Goal: Find specific page/section: Find specific page/section

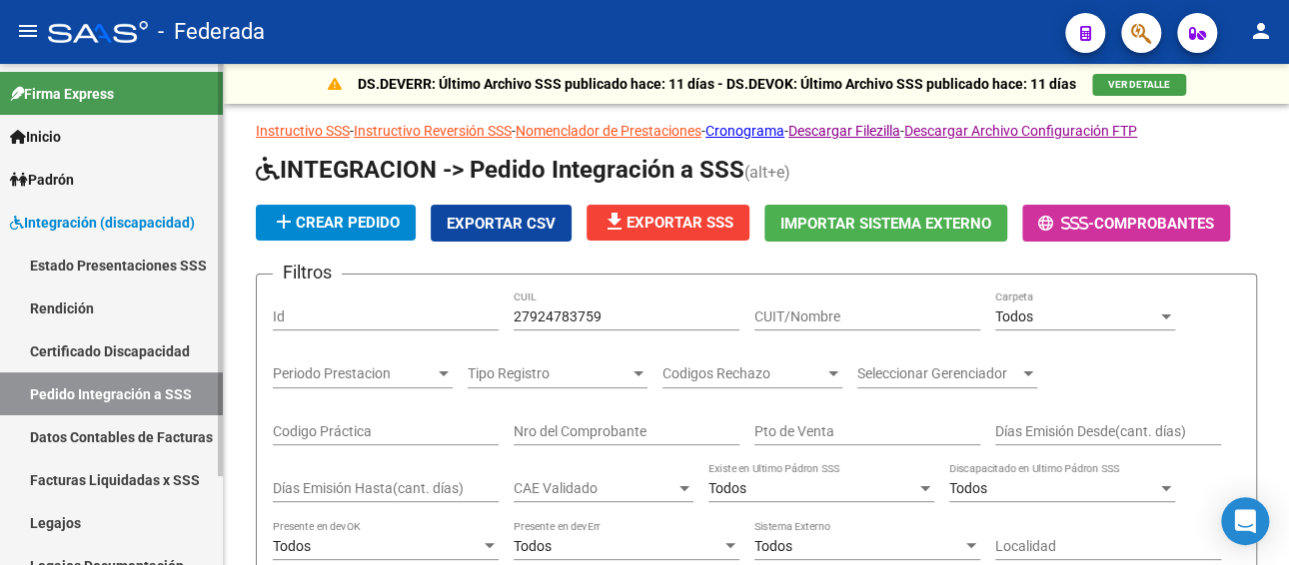
click at [107, 502] on link "Legajos" at bounding box center [111, 523] width 223 height 43
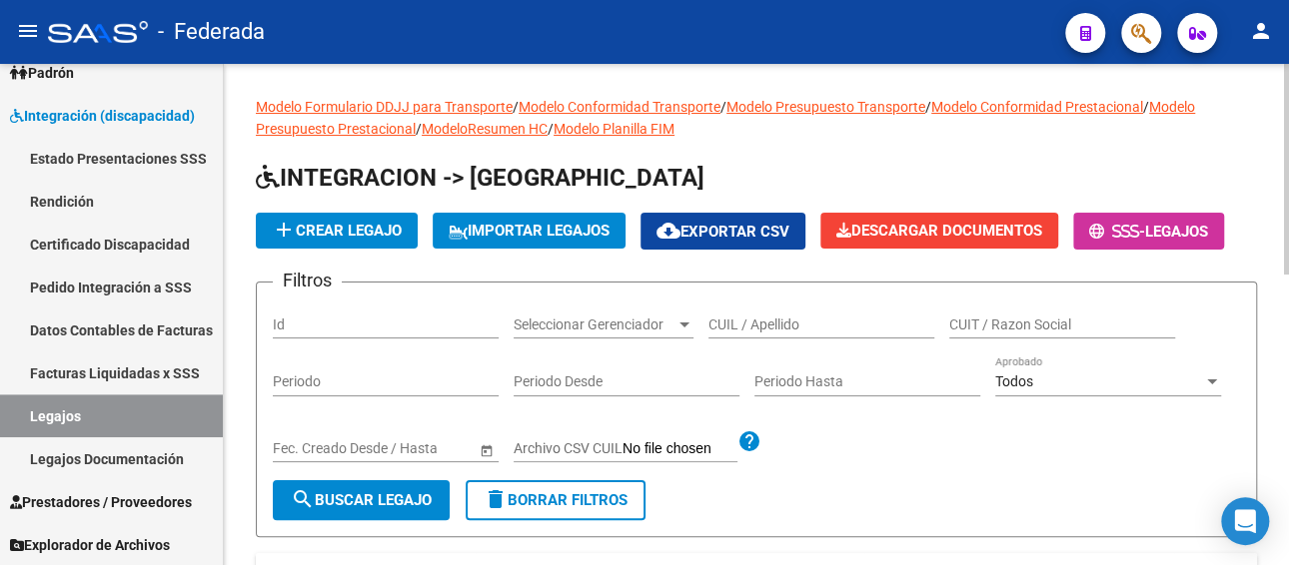
click at [748, 330] on input "CUIL / Apellido" at bounding box center [821, 325] width 226 height 17
paste input "[PERSON_NAME]"
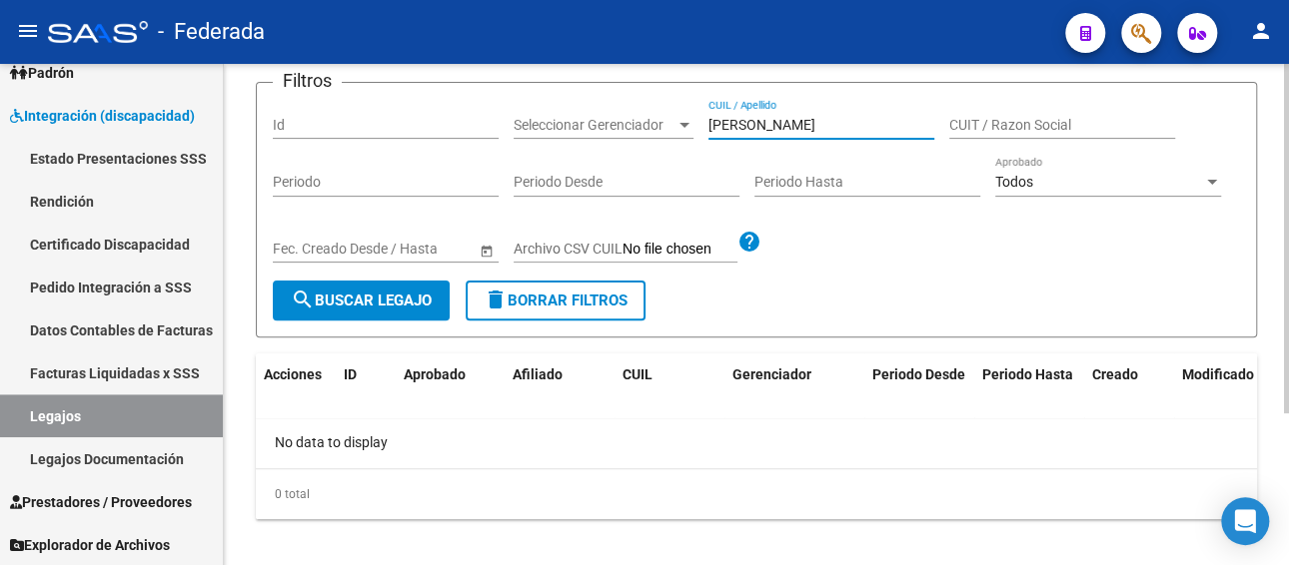
click at [397, 298] on span "search Buscar Legajo" at bounding box center [361, 301] width 141 height 18
click at [815, 128] on input "[PERSON_NAME]" at bounding box center [821, 125] width 226 height 17
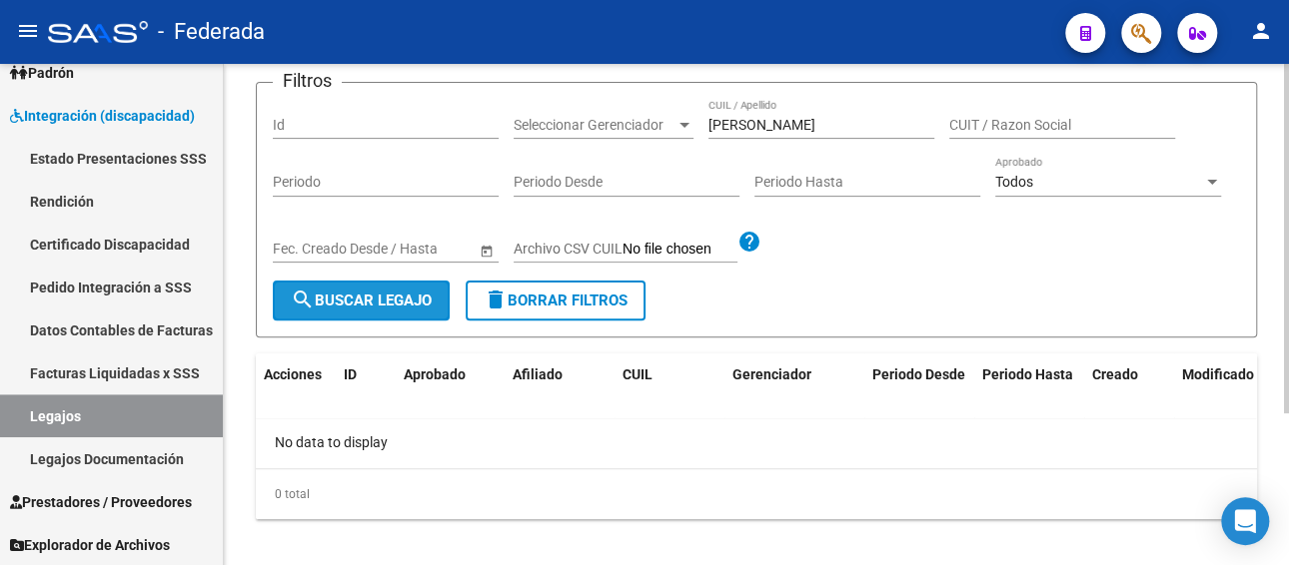
click at [366, 297] on span "search Buscar Legajo" at bounding box center [361, 301] width 141 height 18
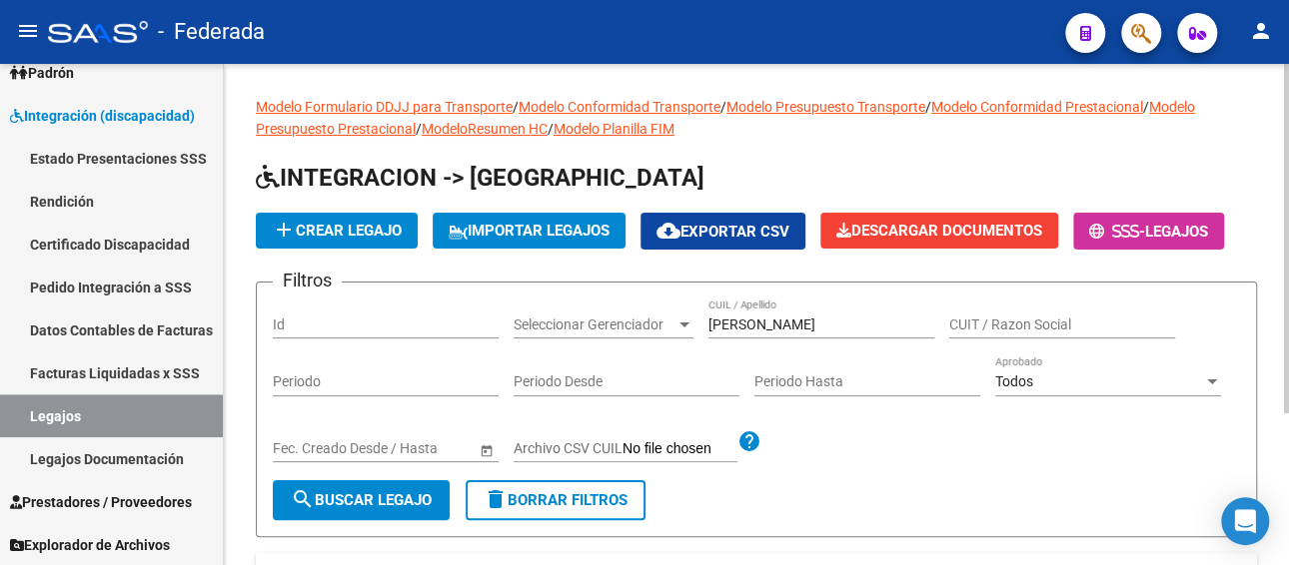
scroll to position [0, 0]
drag, startPoint x: 786, startPoint y: 315, endPoint x: 700, endPoint y: 316, distance: 85.9
click at [700, 316] on div "Filtros Id Seleccionar Gerenciador Seleccionar Gerenciador [PERSON_NAME] CUIL /…" at bounding box center [756, 390] width 967 height 182
paste input "[PERSON_NAME]"
drag, startPoint x: 801, startPoint y: 317, endPoint x: 618, endPoint y: 317, distance: 182.8
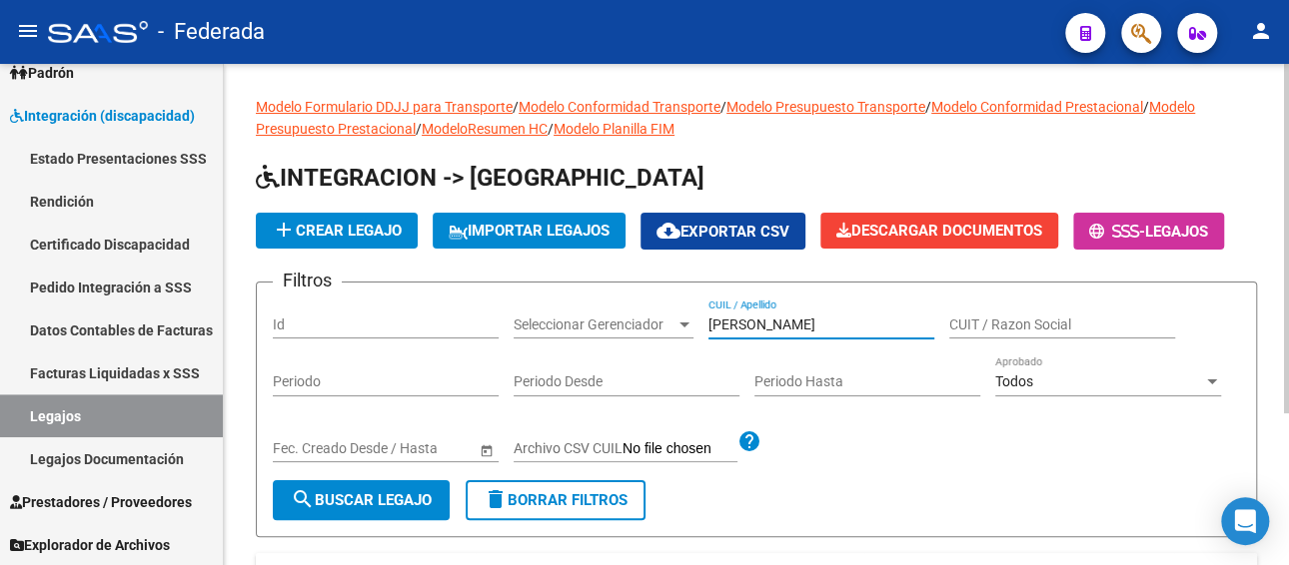
click at [618, 317] on div "Filtros Id Seleccionar Gerenciador Seleccionar Gerenciador [PERSON_NAME] CUIL /…" at bounding box center [756, 390] width 967 height 182
paste input "[PERSON_NAME]"
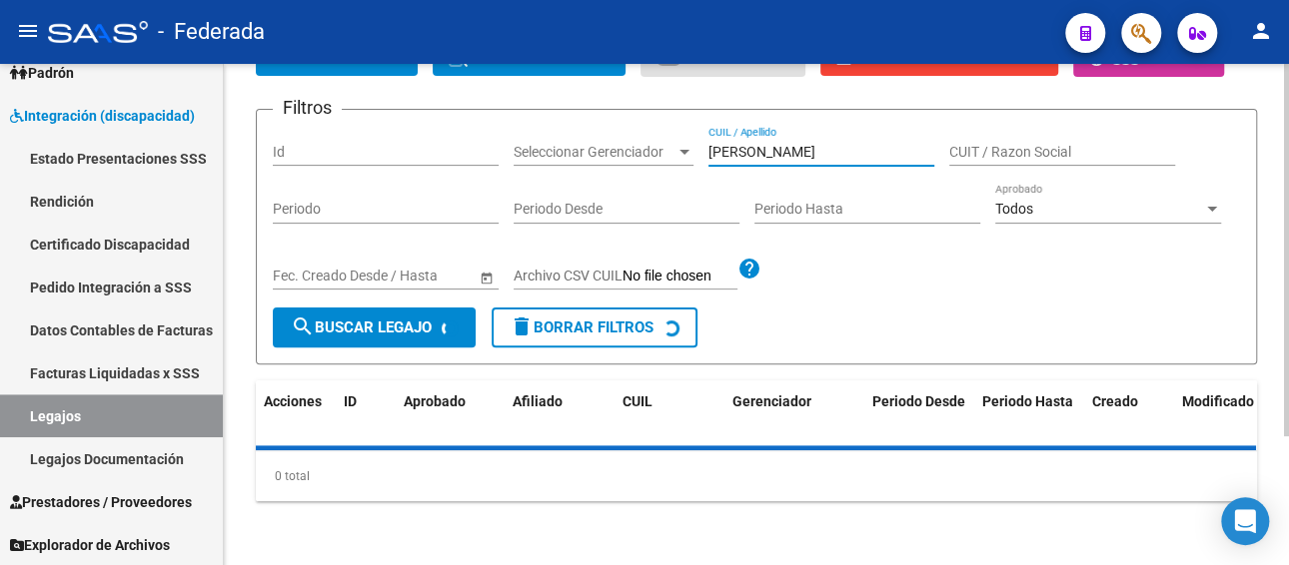
scroll to position [200, 0]
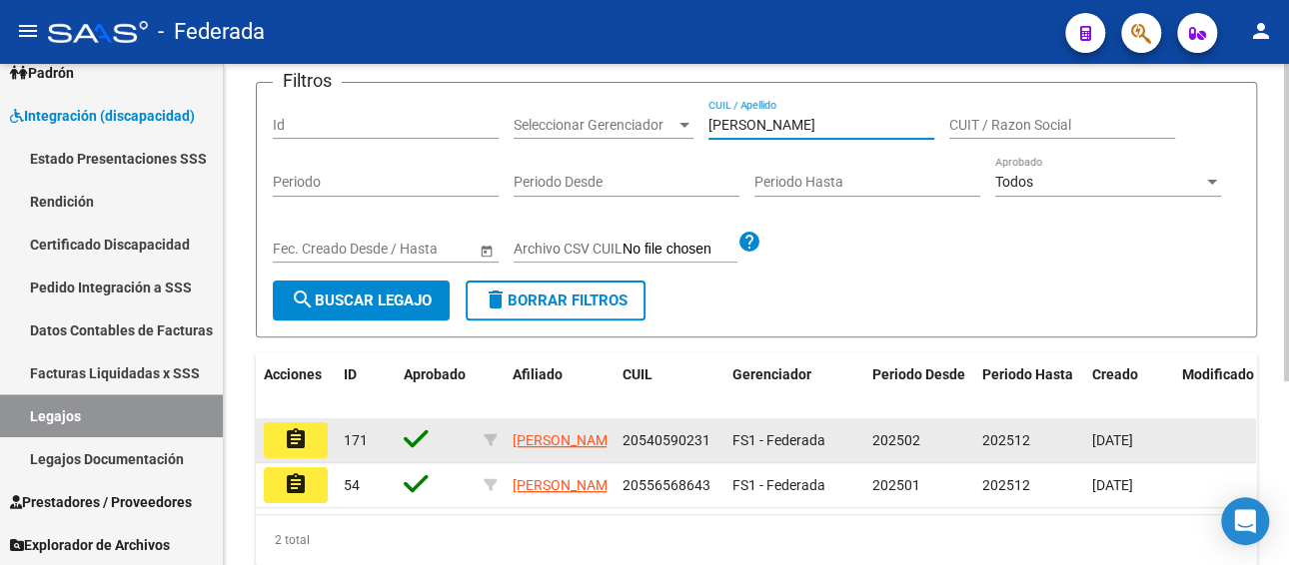
type input "[PERSON_NAME]"
drag, startPoint x: 710, startPoint y: 440, endPoint x: 618, endPoint y: 439, distance: 91.9
click at [618, 439] on datatable-body-cell "20540590231" at bounding box center [669, 441] width 110 height 44
copy span "20540590231"
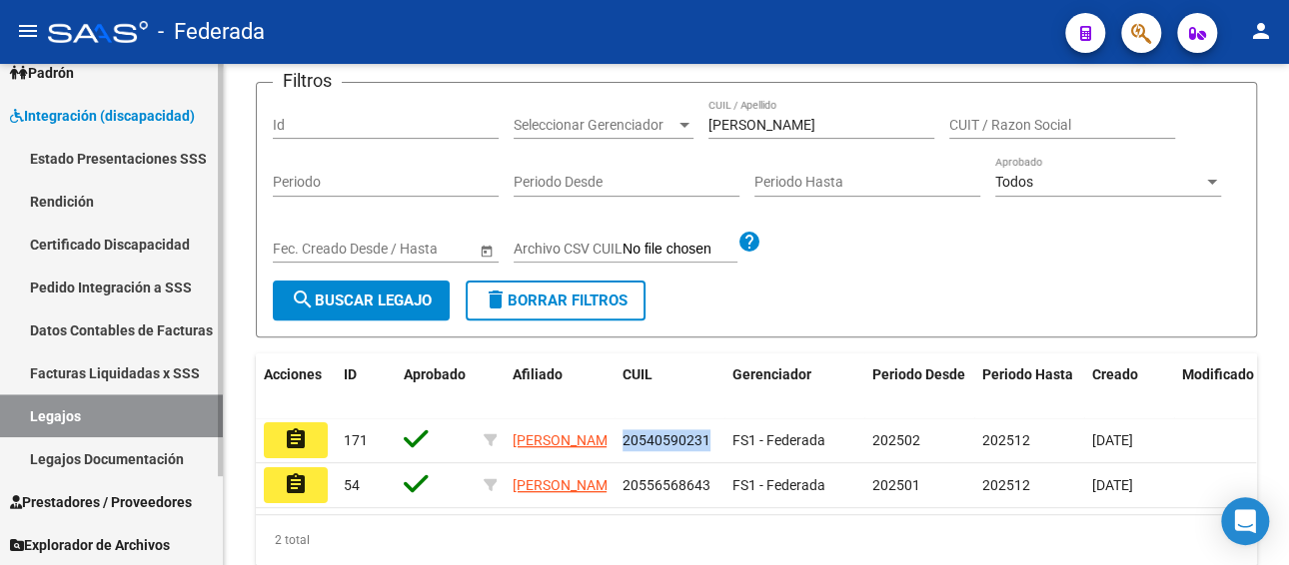
click at [179, 370] on link "Facturas Liquidadas x SSS" at bounding box center [111, 373] width 223 height 43
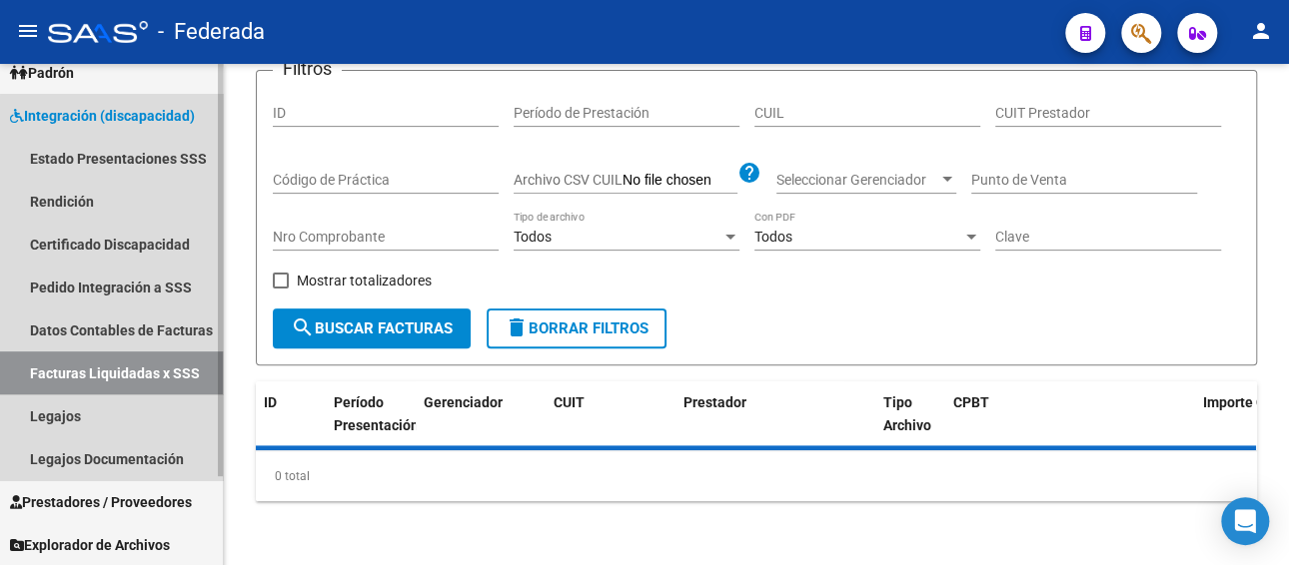
scroll to position [180, 0]
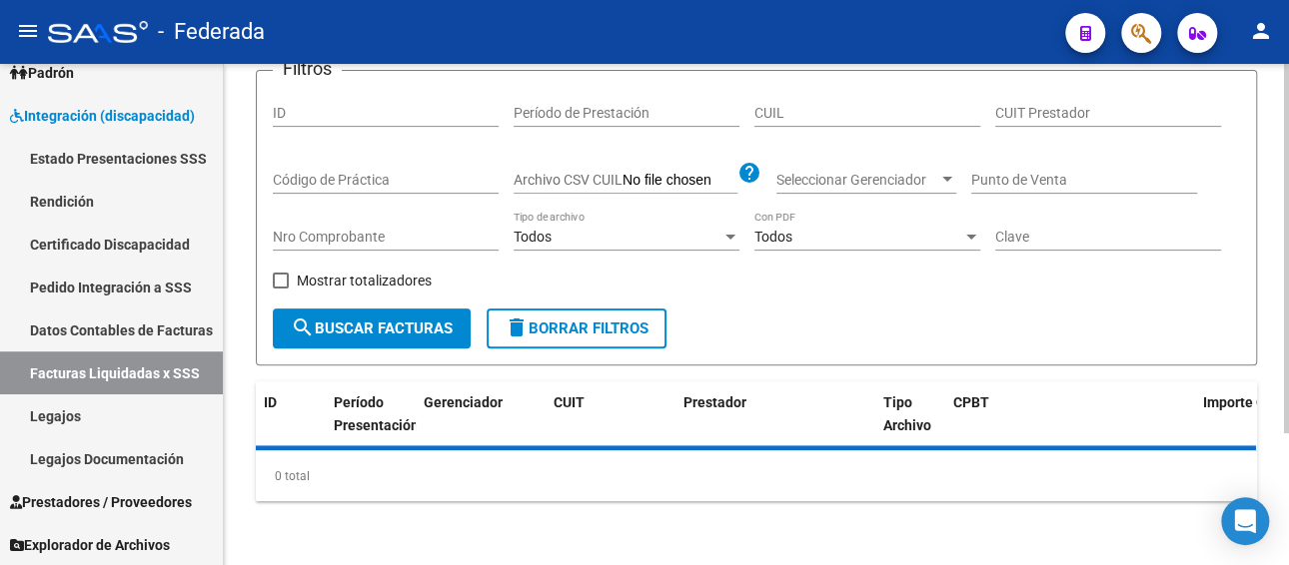
click at [832, 106] on input "CUIL" at bounding box center [867, 113] width 226 height 17
paste input "20-54059023-1"
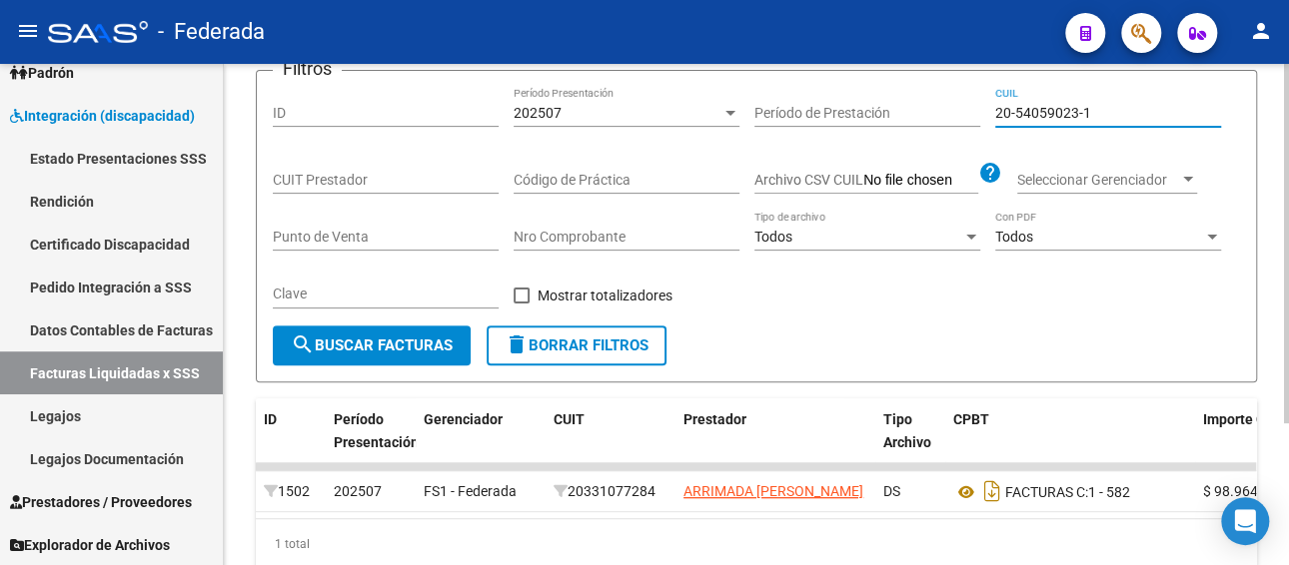
scroll to position [202, 0]
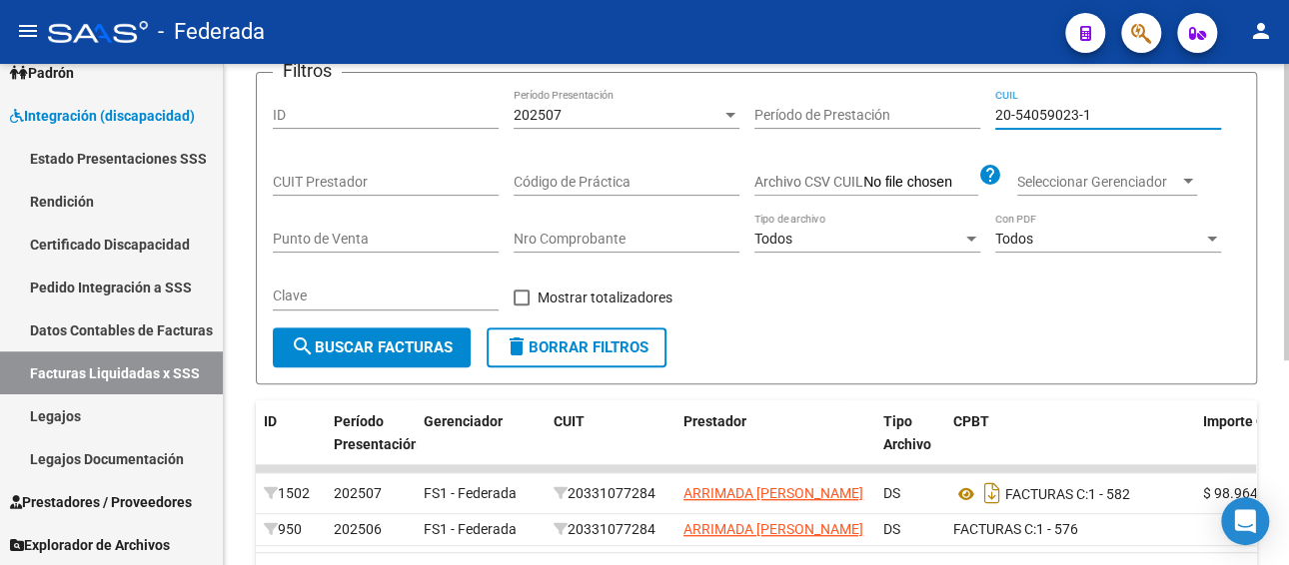
type input "20-54059023-1"
click at [664, 110] on div "202507" at bounding box center [618, 115] width 208 height 17
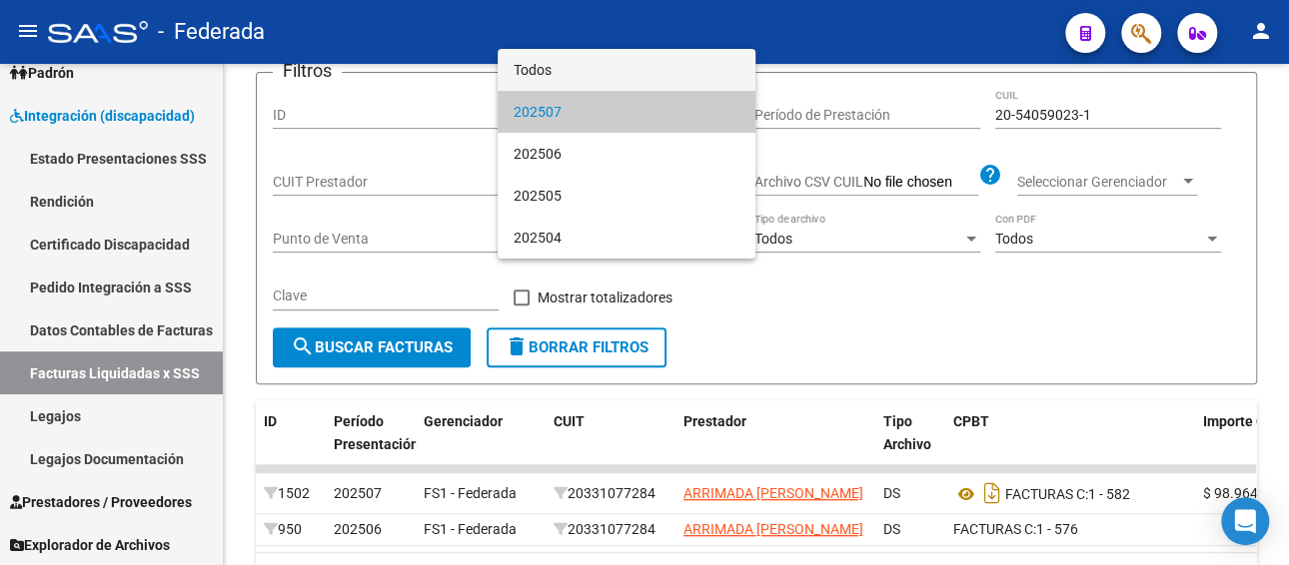
click at [597, 72] on span "Todos" at bounding box center [627, 70] width 226 height 42
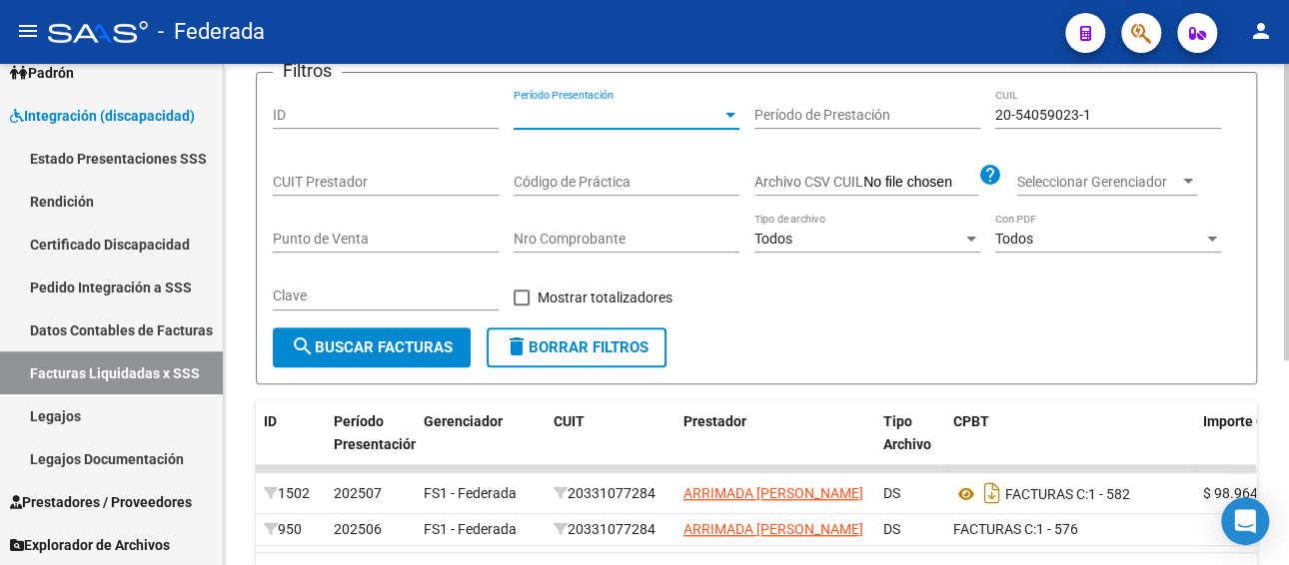
click at [395, 355] on span "search Buscar Facturas" at bounding box center [372, 348] width 162 height 18
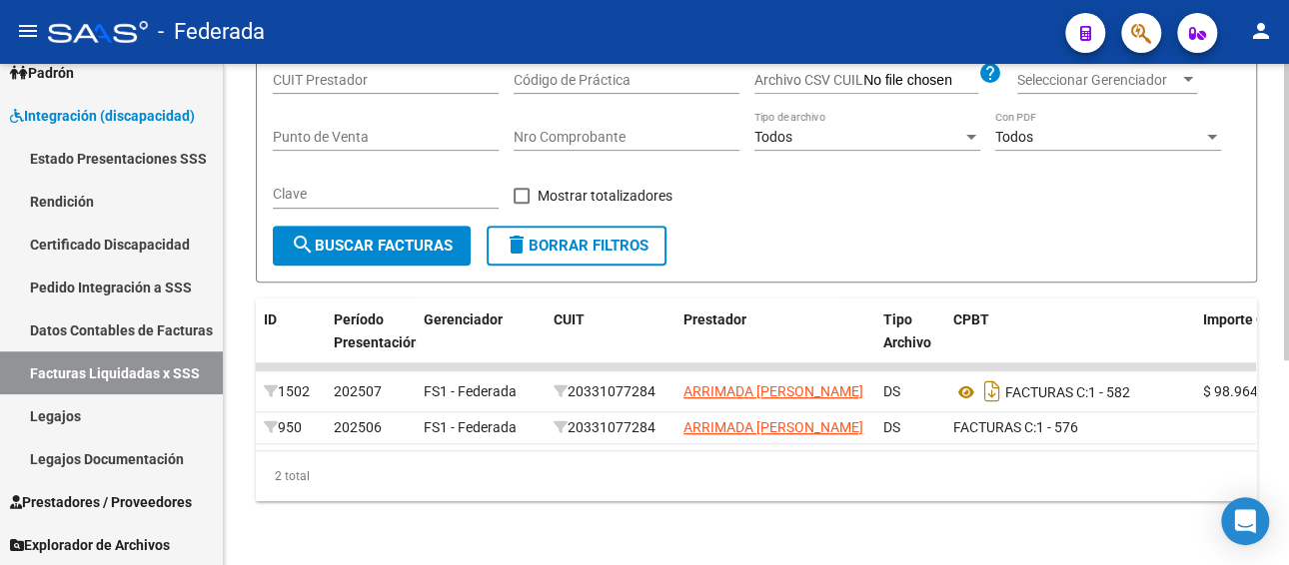
scroll to position [346, 0]
click at [86, 412] on link "Legajos" at bounding box center [111, 416] width 223 height 43
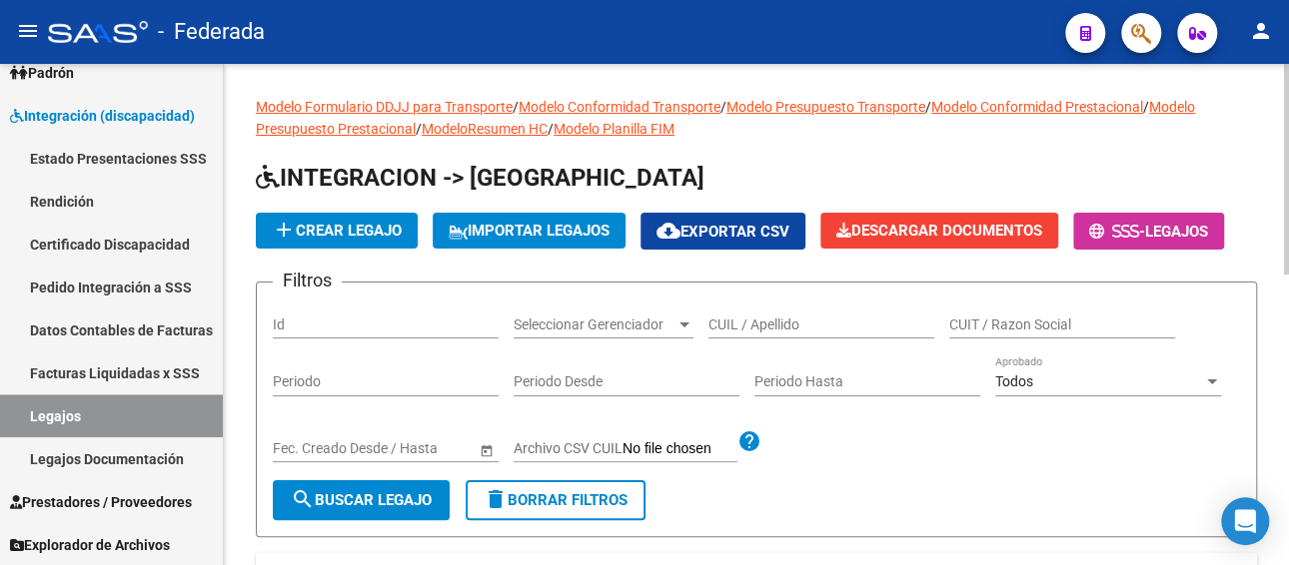
click at [749, 320] on input "CUIL / Apellido" at bounding box center [821, 325] width 226 height 17
paste input "[PERSON_NAME]"
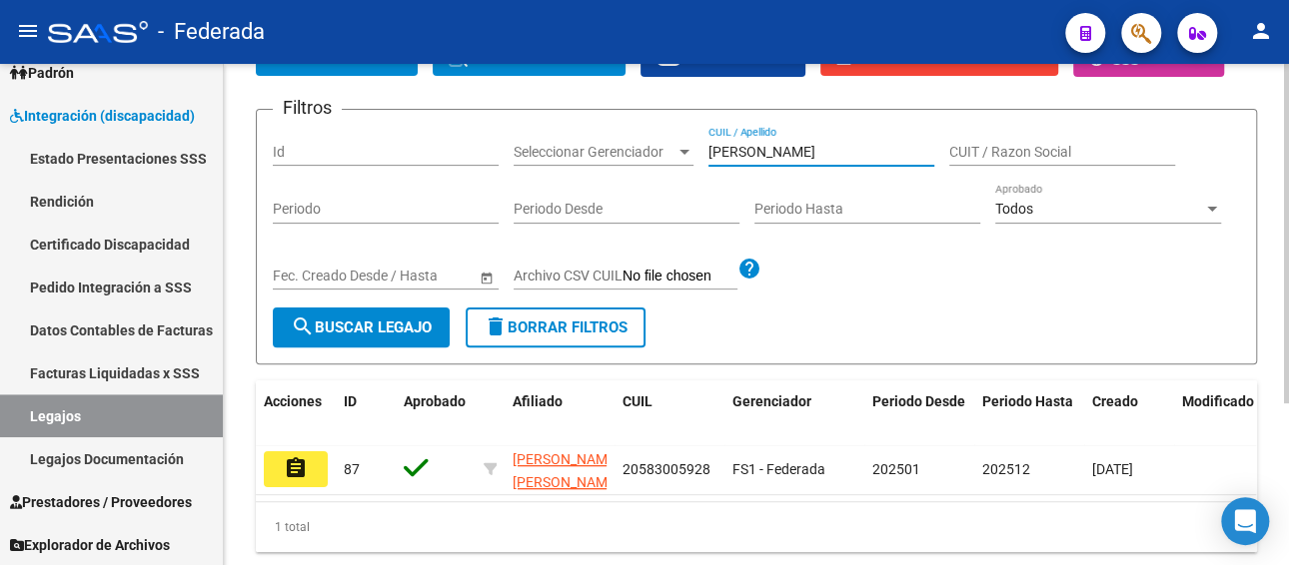
scroll to position [200, 0]
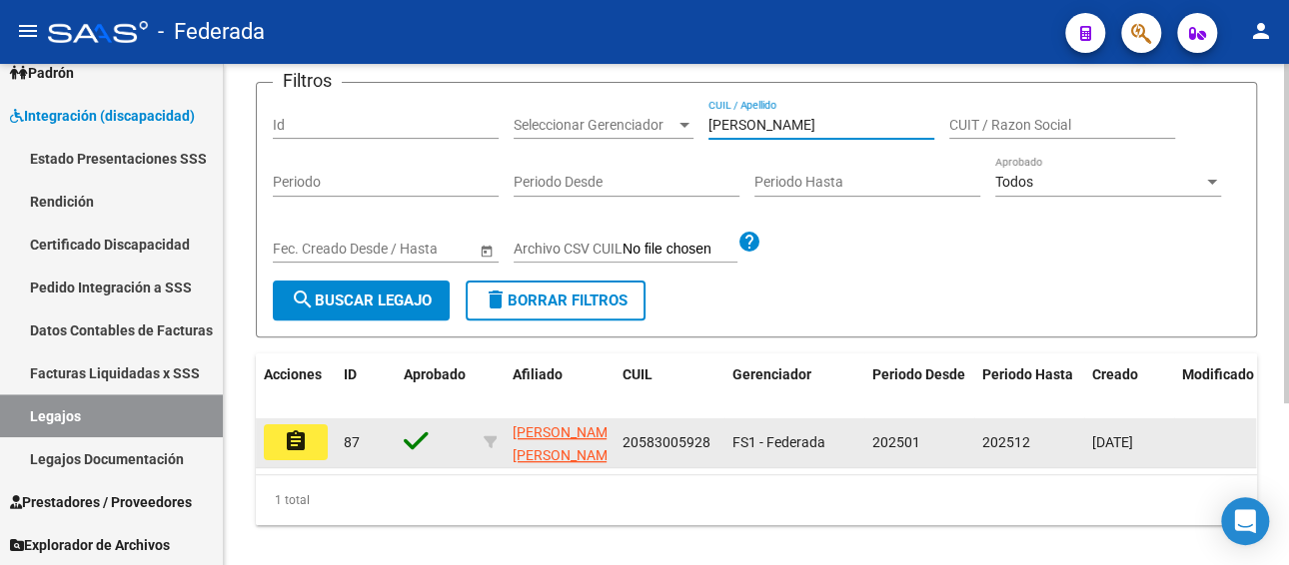
type input "[PERSON_NAME]"
drag, startPoint x: 623, startPoint y: 443, endPoint x: 711, endPoint y: 441, distance: 87.9
click at [711, 441] on div "20583005928" at bounding box center [669, 443] width 94 height 23
copy span "20583005928"
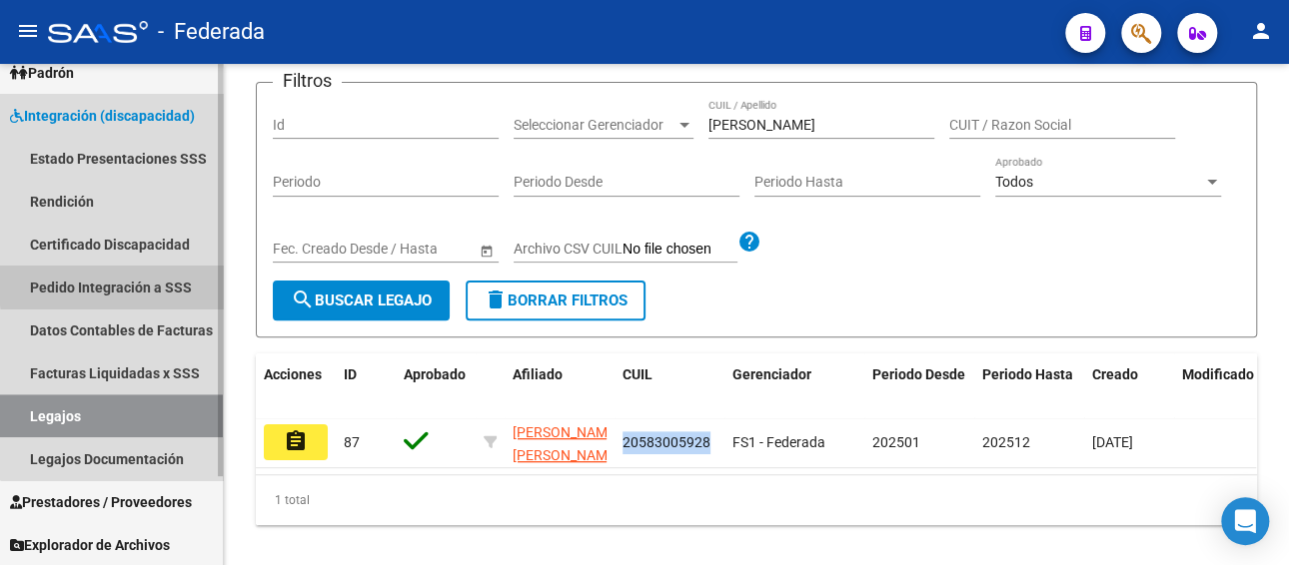
click at [122, 284] on link "Pedido Integración a SSS" at bounding box center [111, 287] width 223 height 43
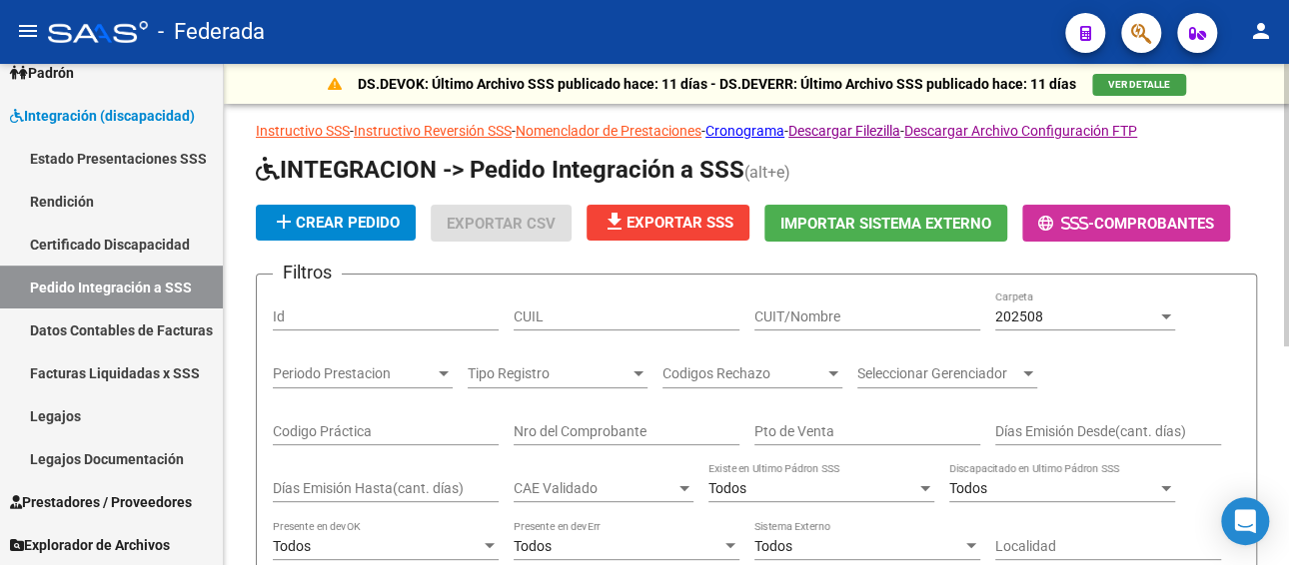
click at [588, 294] on div "CUIL" at bounding box center [627, 311] width 226 height 40
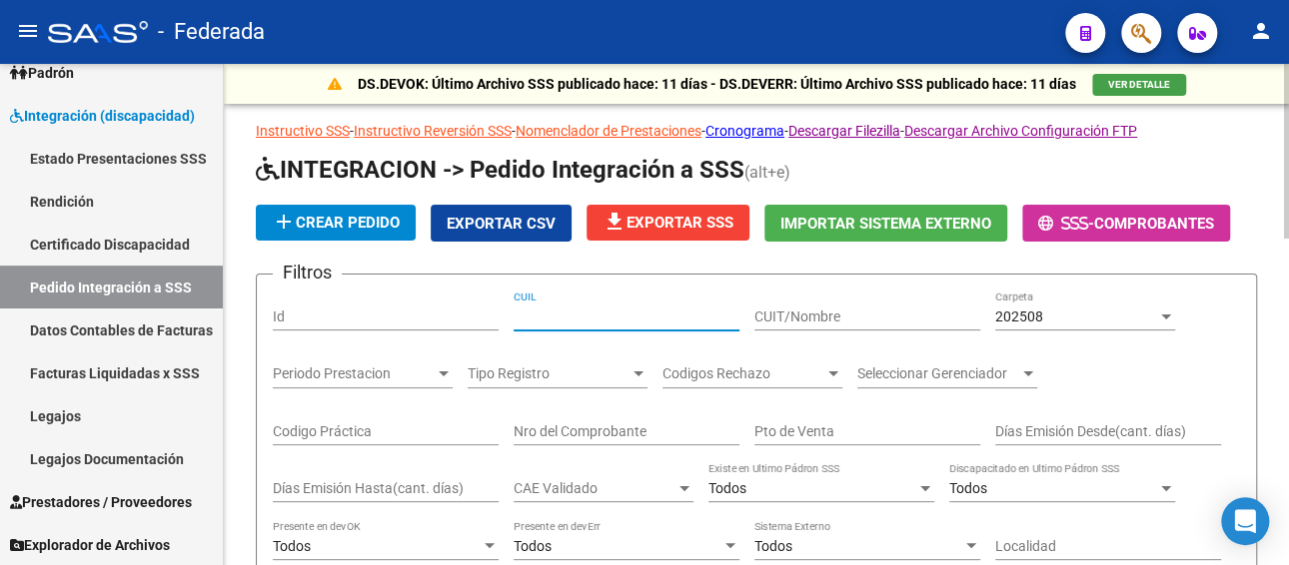
paste input "20583005928"
type input "20583005928"
click at [1060, 313] on div "202508" at bounding box center [1076, 317] width 162 height 17
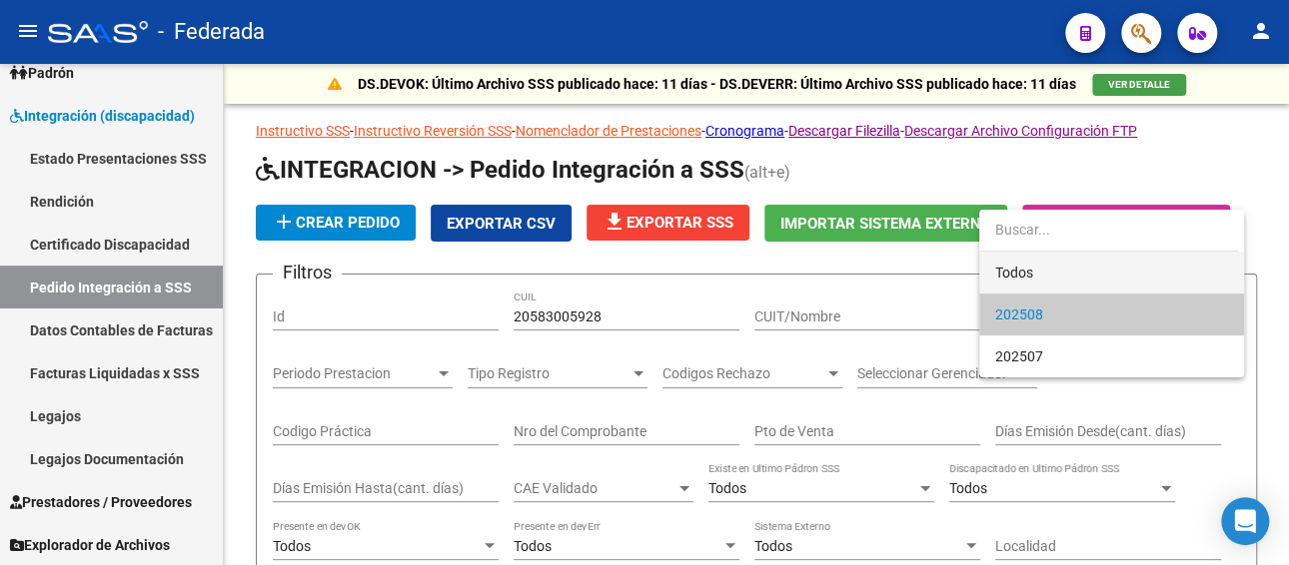
click at [1050, 268] on span "Todos" at bounding box center [1111, 273] width 233 height 42
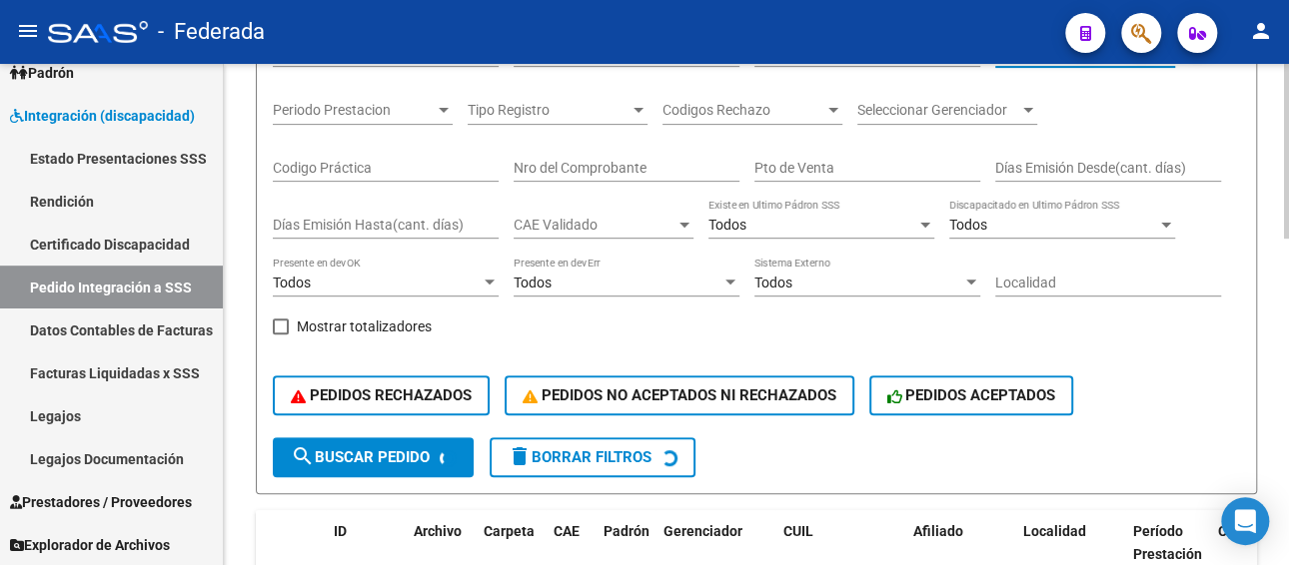
scroll to position [300, 0]
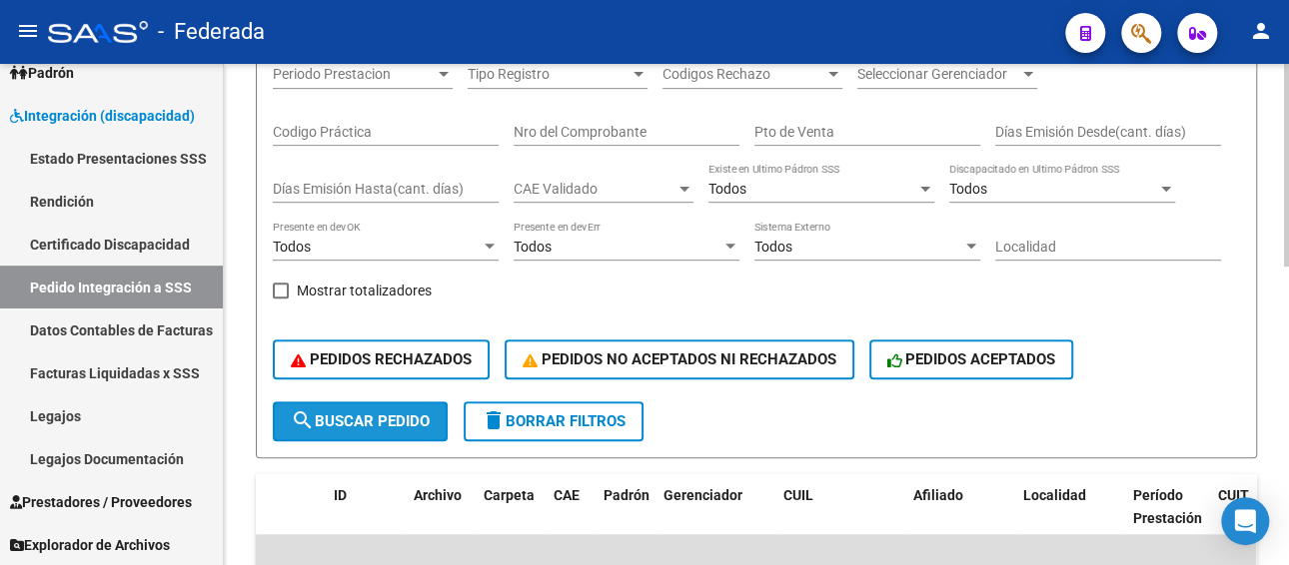
click at [404, 426] on span "search Buscar Pedido" at bounding box center [360, 422] width 139 height 18
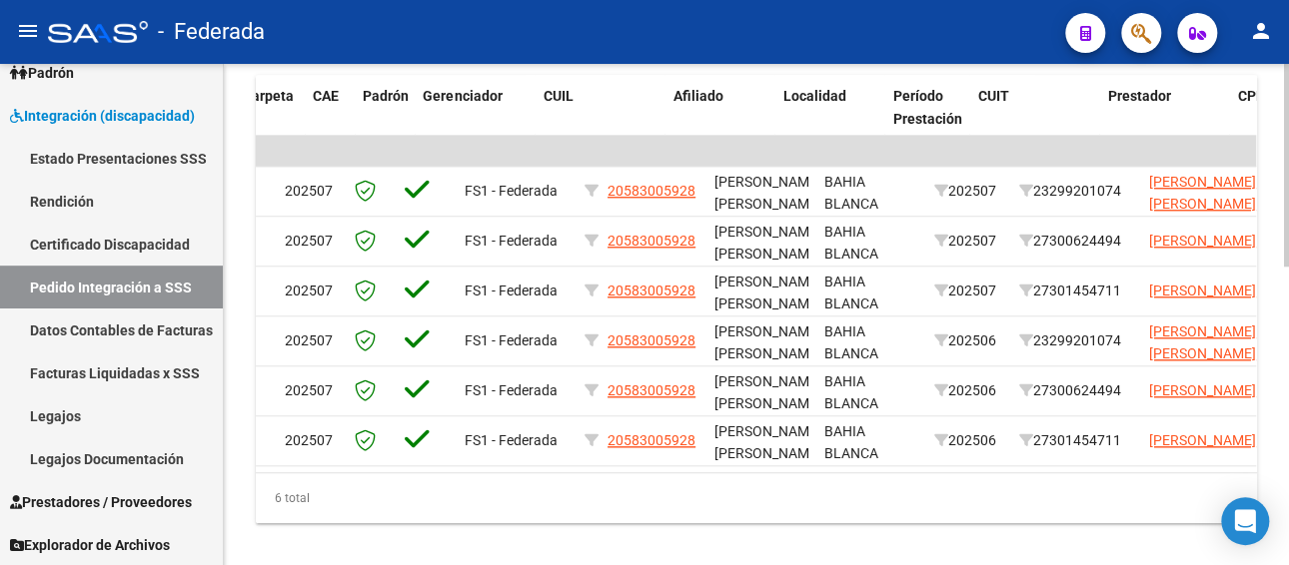
scroll to position [0, 260]
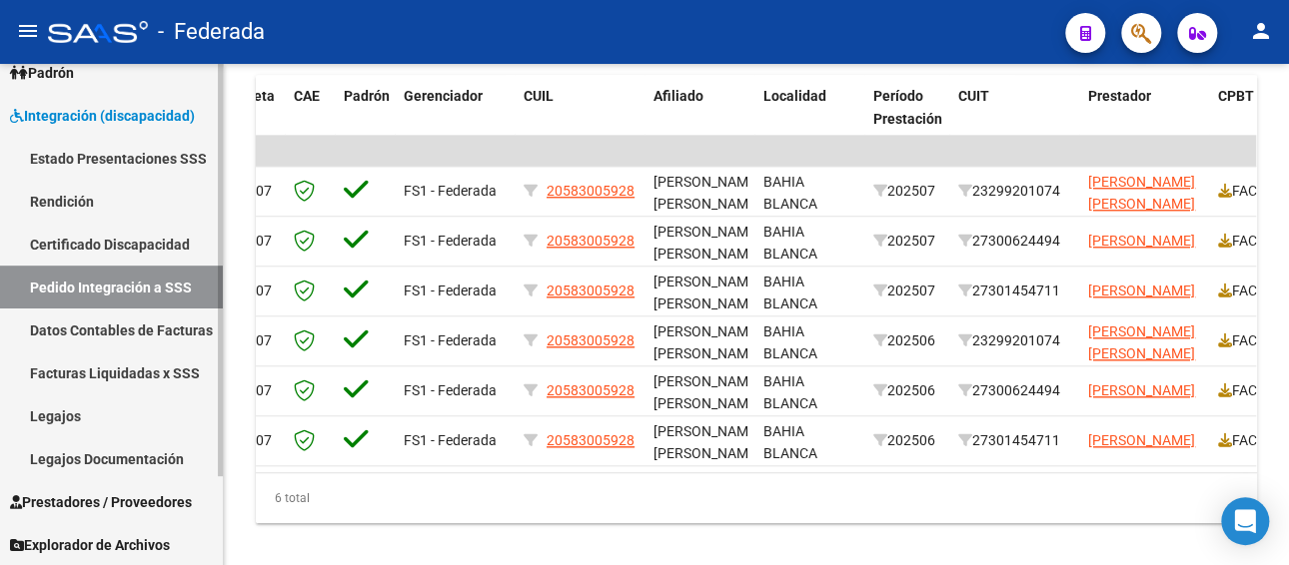
click at [56, 410] on link "Legajos" at bounding box center [111, 416] width 223 height 43
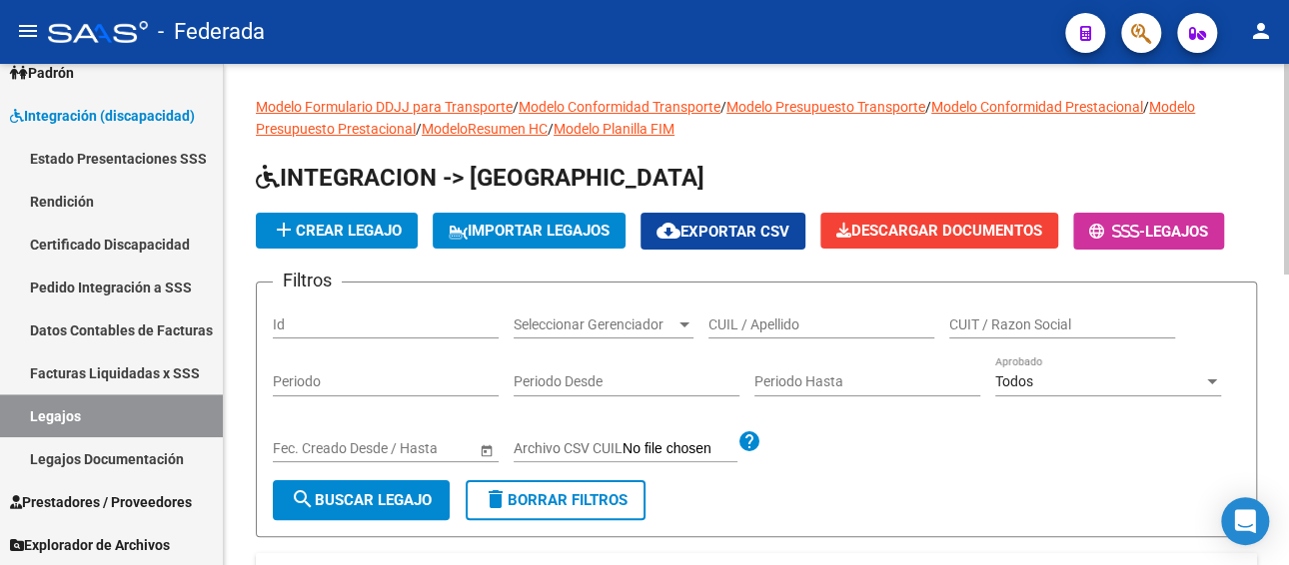
click at [775, 328] on input "CUIL / Apellido" at bounding box center [821, 325] width 226 height 17
paste input "[PERSON_NAME]"
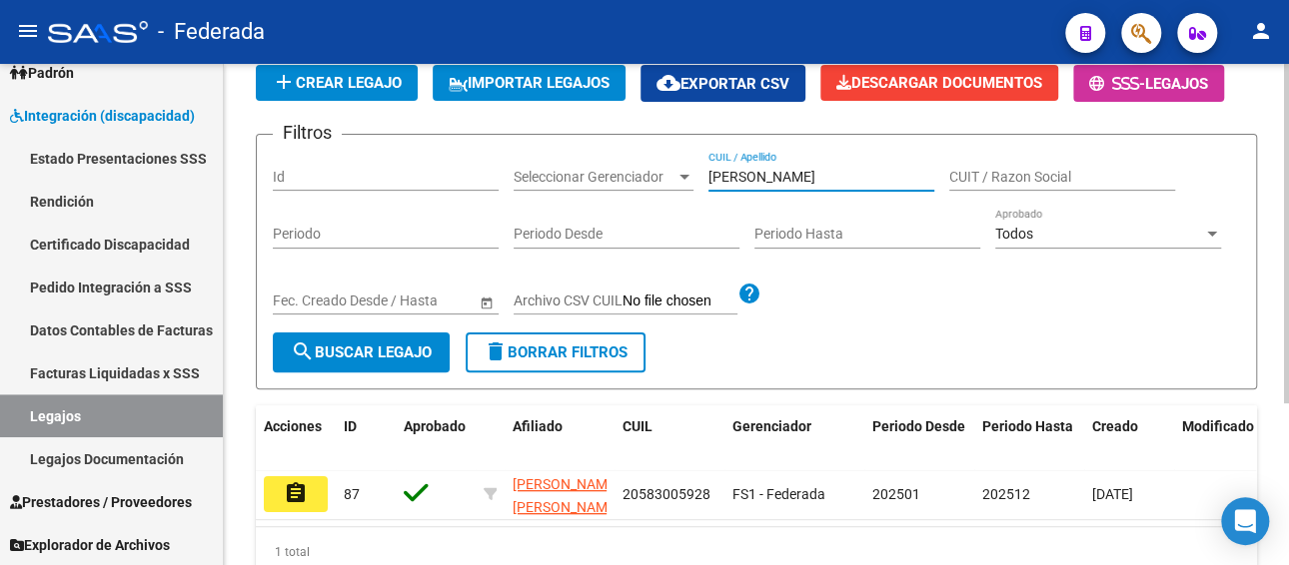
scroll to position [117, 0]
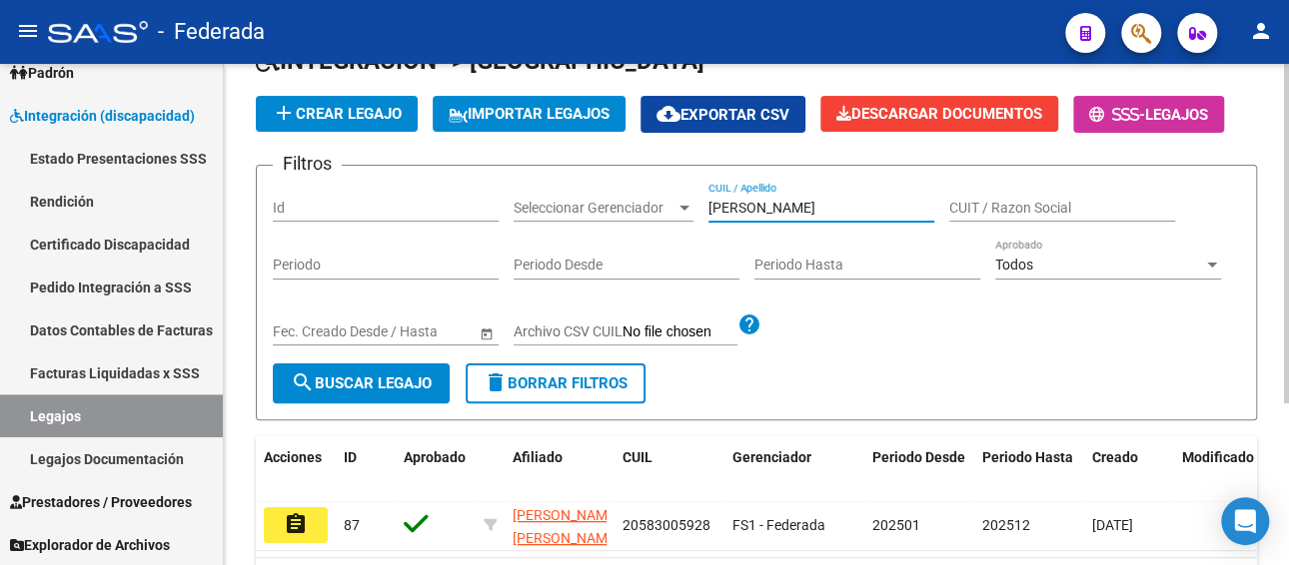
drag, startPoint x: 768, startPoint y: 204, endPoint x: 691, endPoint y: 195, distance: 77.5
click at [691, 198] on div "Filtros Id Seleccionar Gerenciador Seleccionar Gerenciador [PERSON_NAME] CUIL /…" at bounding box center [756, 273] width 967 height 182
paste input "[PERSON_NAME]"
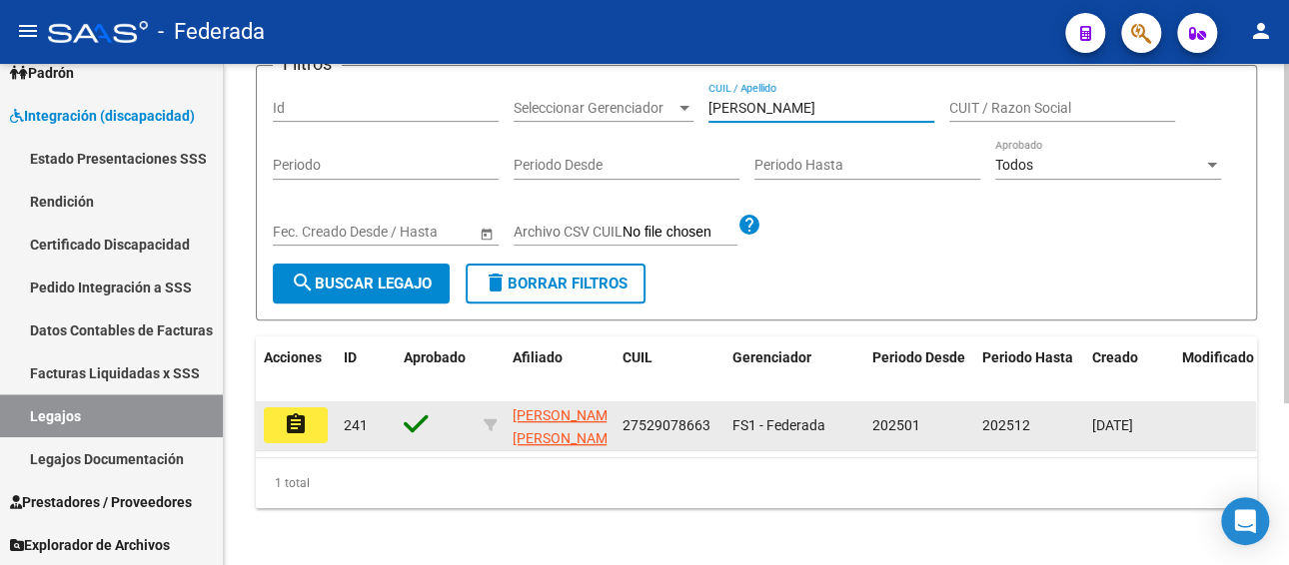
type input "[PERSON_NAME]"
drag, startPoint x: 711, startPoint y: 419, endPoint x: 616, endPoint y: 423, distance: 95.0
click at [616, 423] on datatable-body-cell "27529078663" at bounding box center [669, 426] width 110 height 49
copy span "27529078663"
